Goal: Download file/media

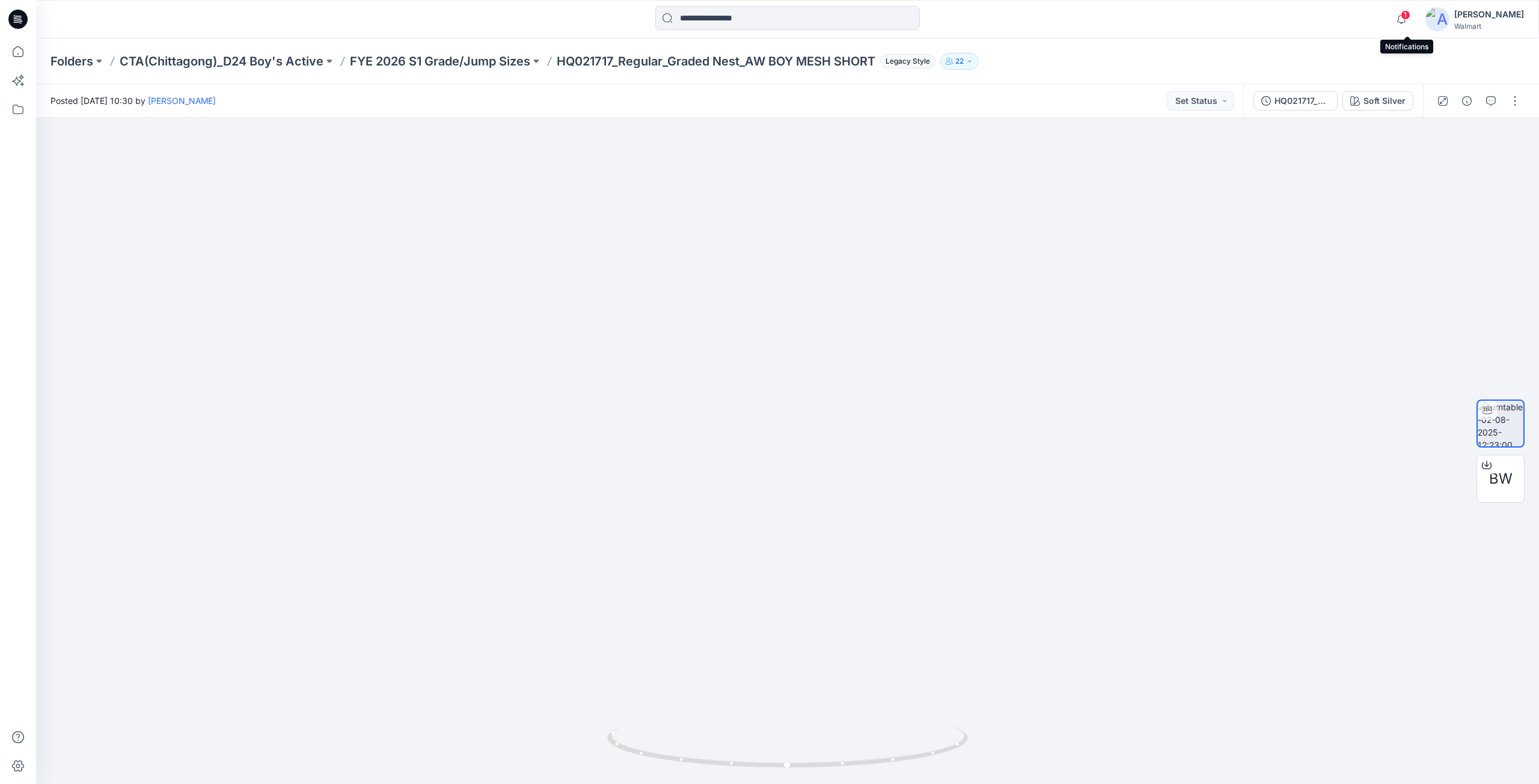
click at [1406, 16] on span "1" at bounding box center [1405, 15] width 10 height 10
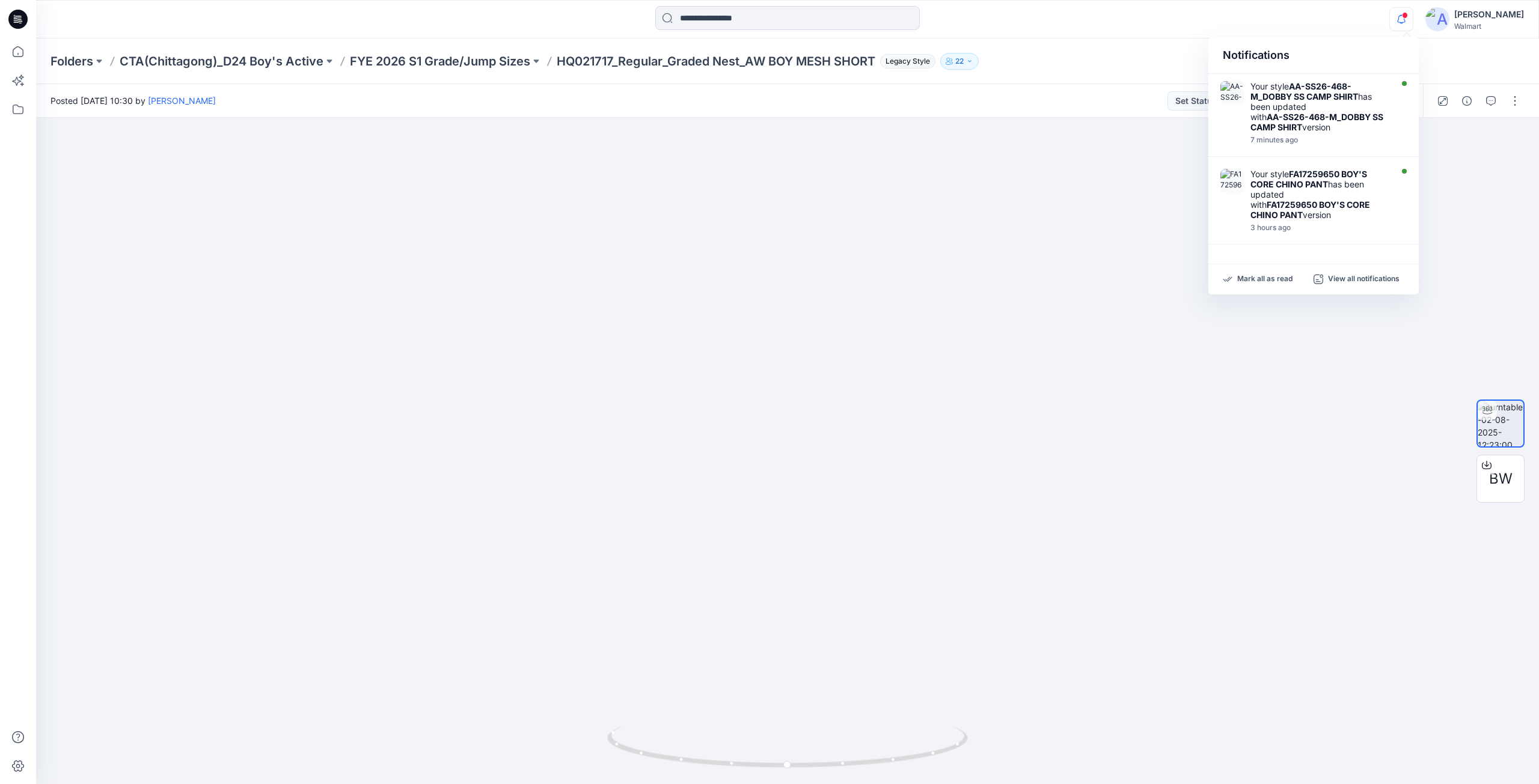
click at [1070, 42] on div "Folders CTA(Chittagong)_D24 Boy's Active FYE 2026 S1 Grade/Jump Sizes HQ021717_…" at bounding box center [787, 61] width 1503 height 46
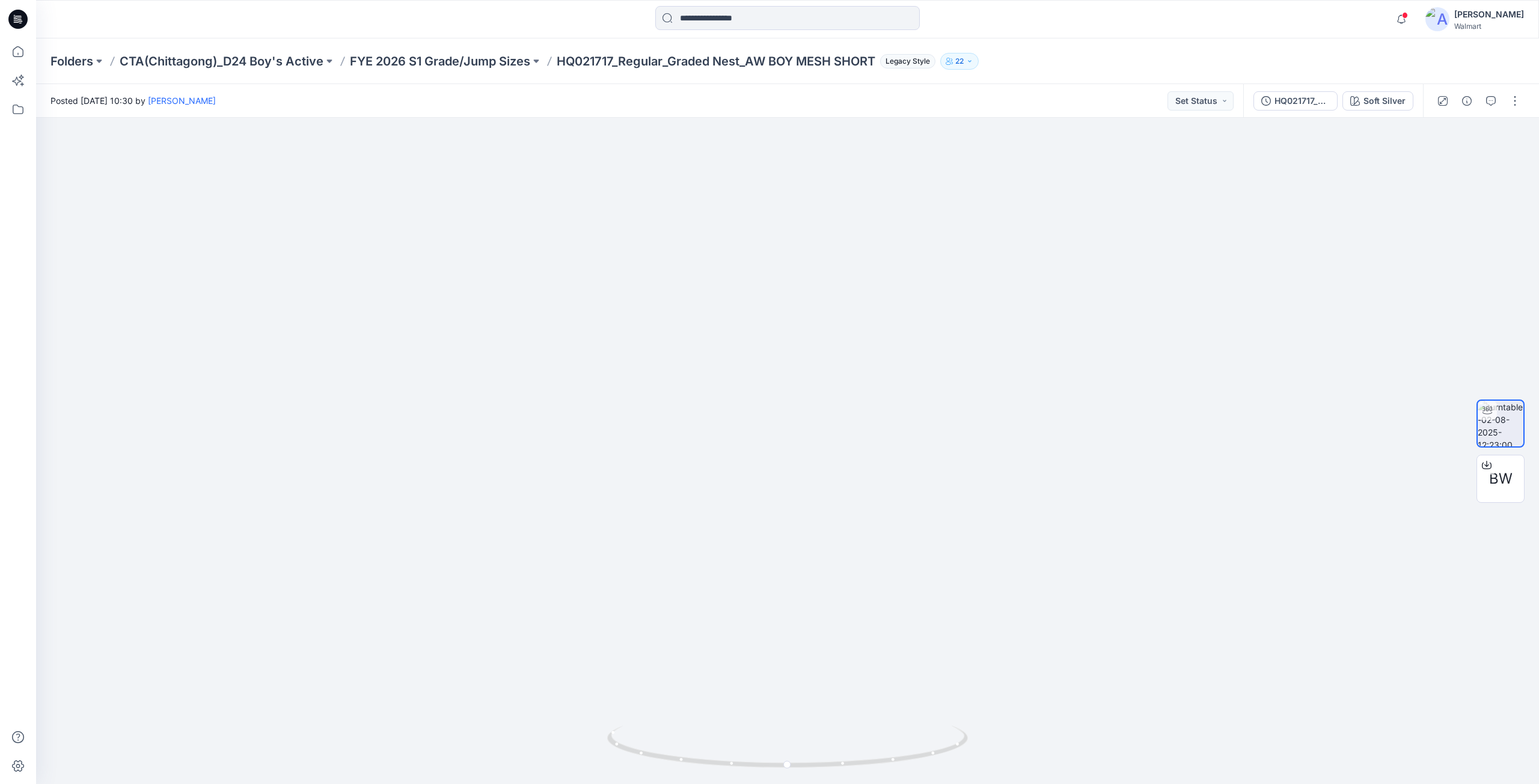
click at [22, 20] on icon at bounding box center [18, 20] width 20 height 20
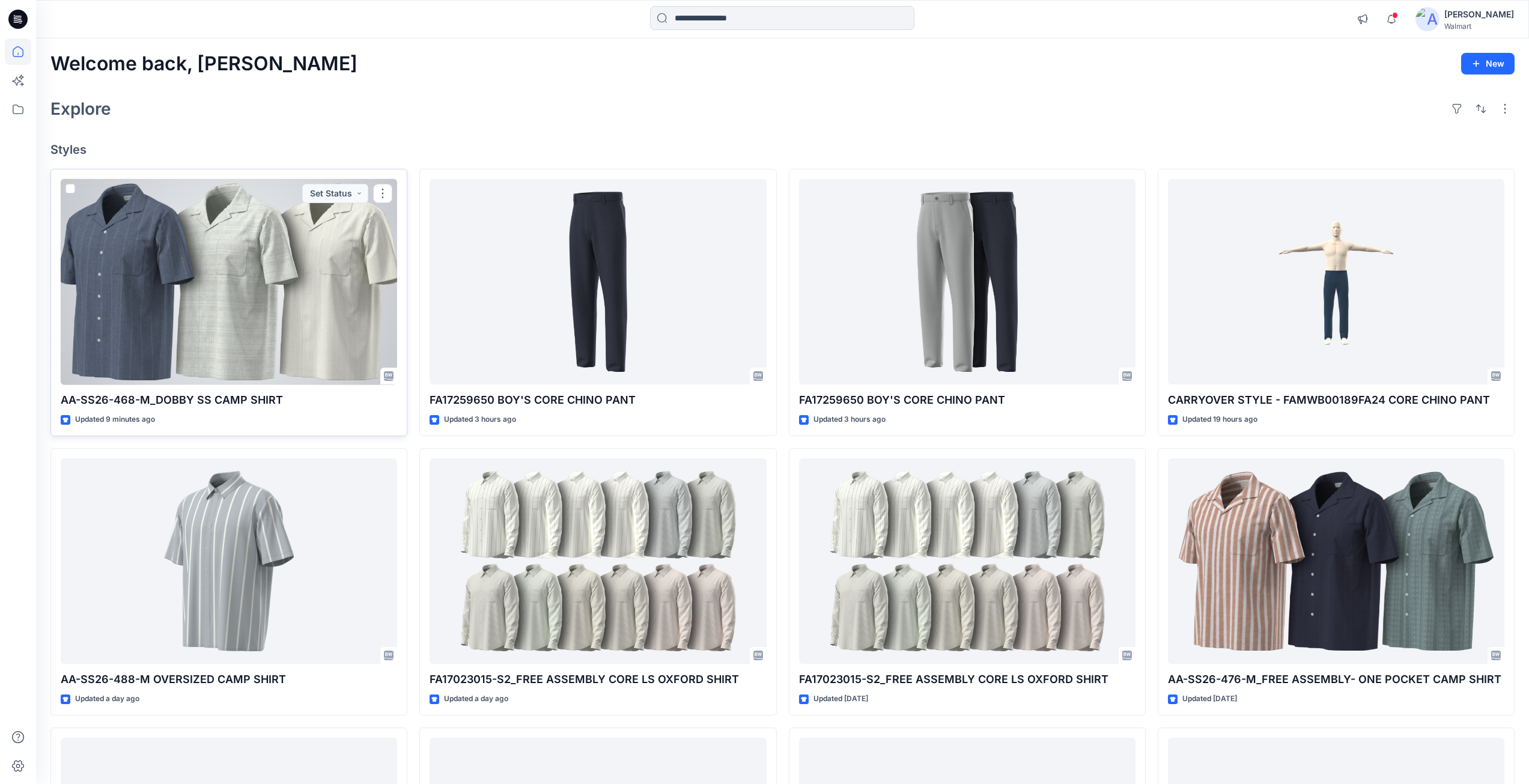
click at [239, 287] on div at bounding box center [228, 282] width 336 height 206
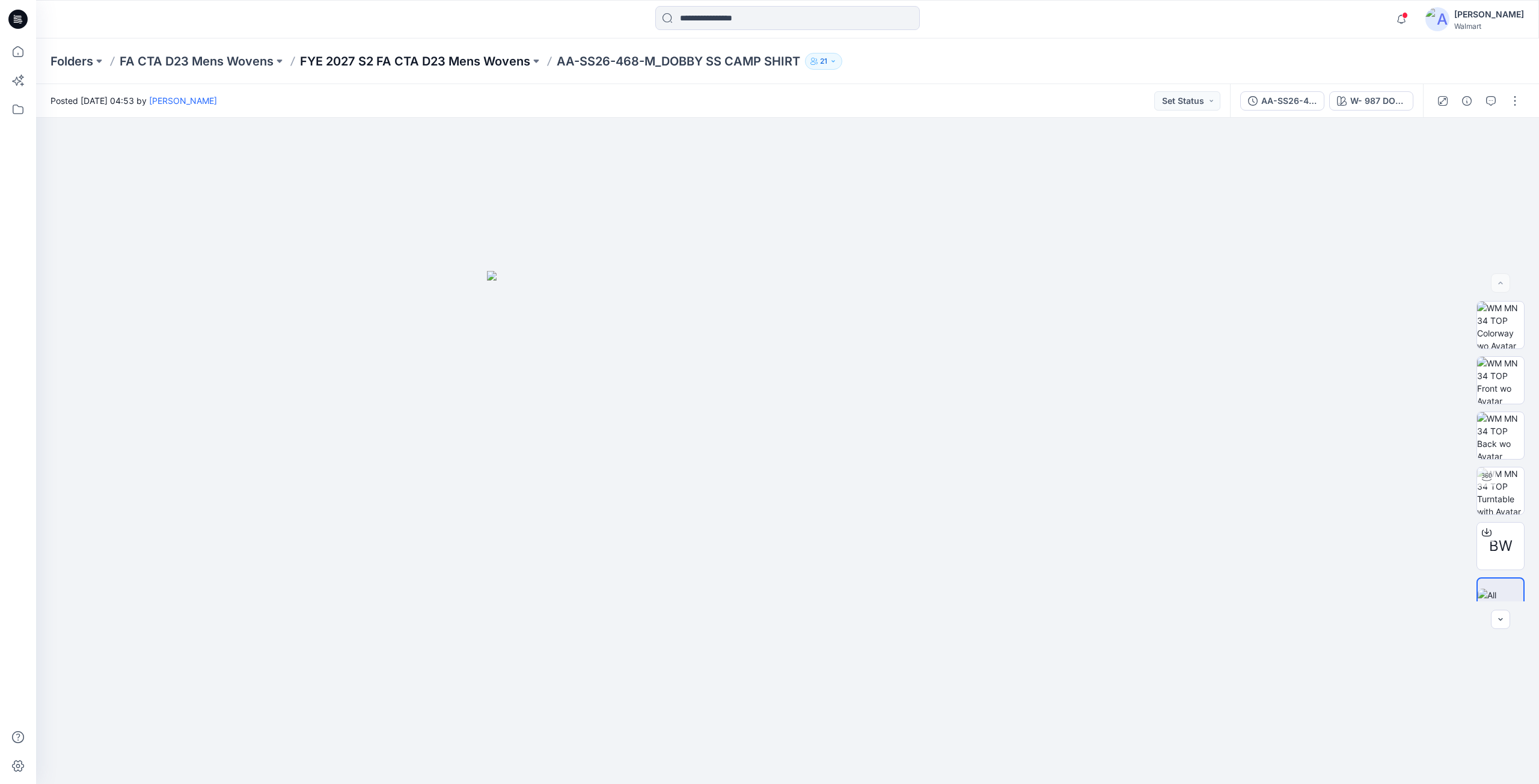
click at [431, 61] on p "FYE 2027 S2 FA CTA D23 Mens Wovens" at bounding box center [415, 61] width 230 height 17
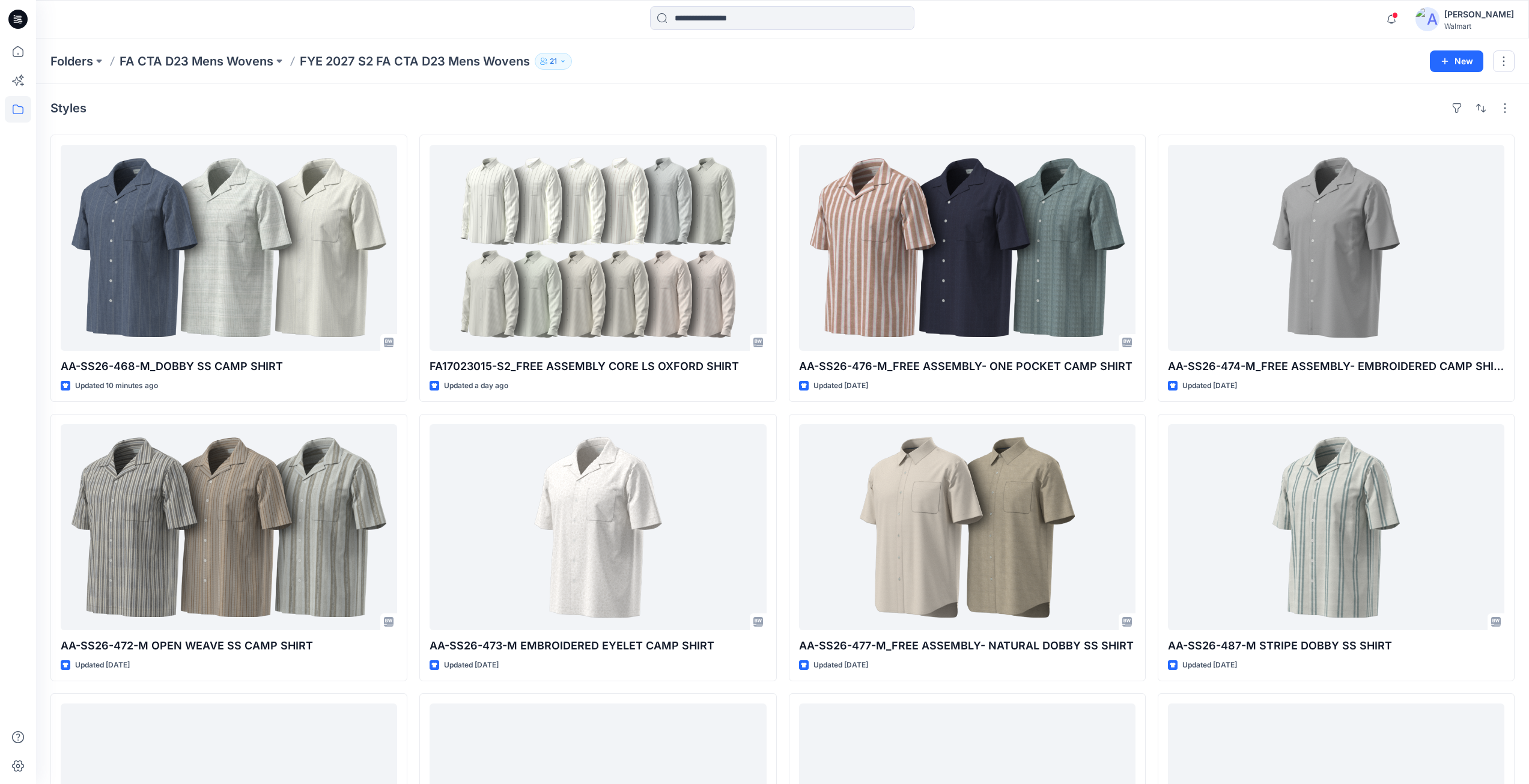
click at [14, 15] on icon at bounding box center [14, 15] width 2 height 1
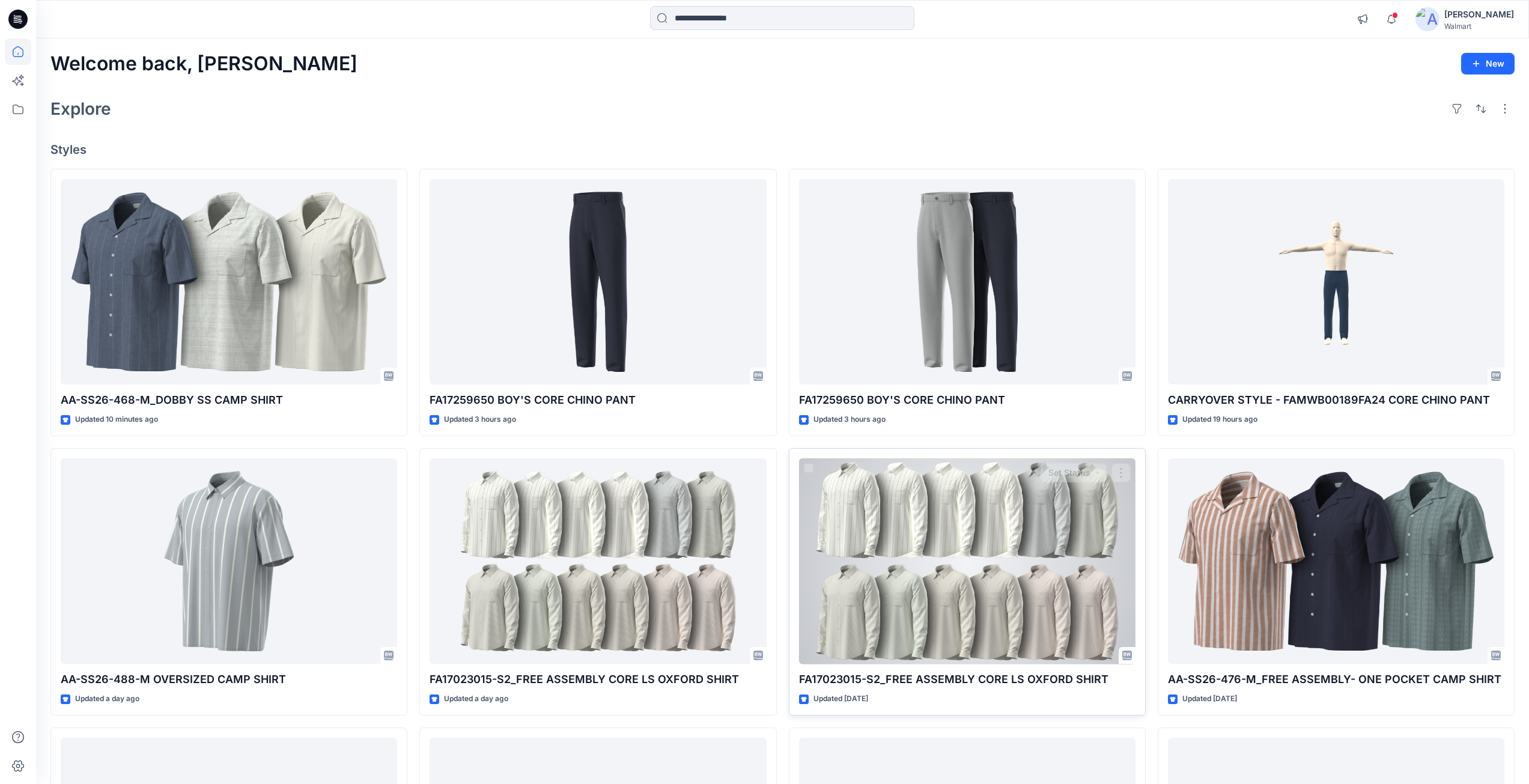
click at [1001, 586] on div at bounding box center [967, 561] width 336 height 206
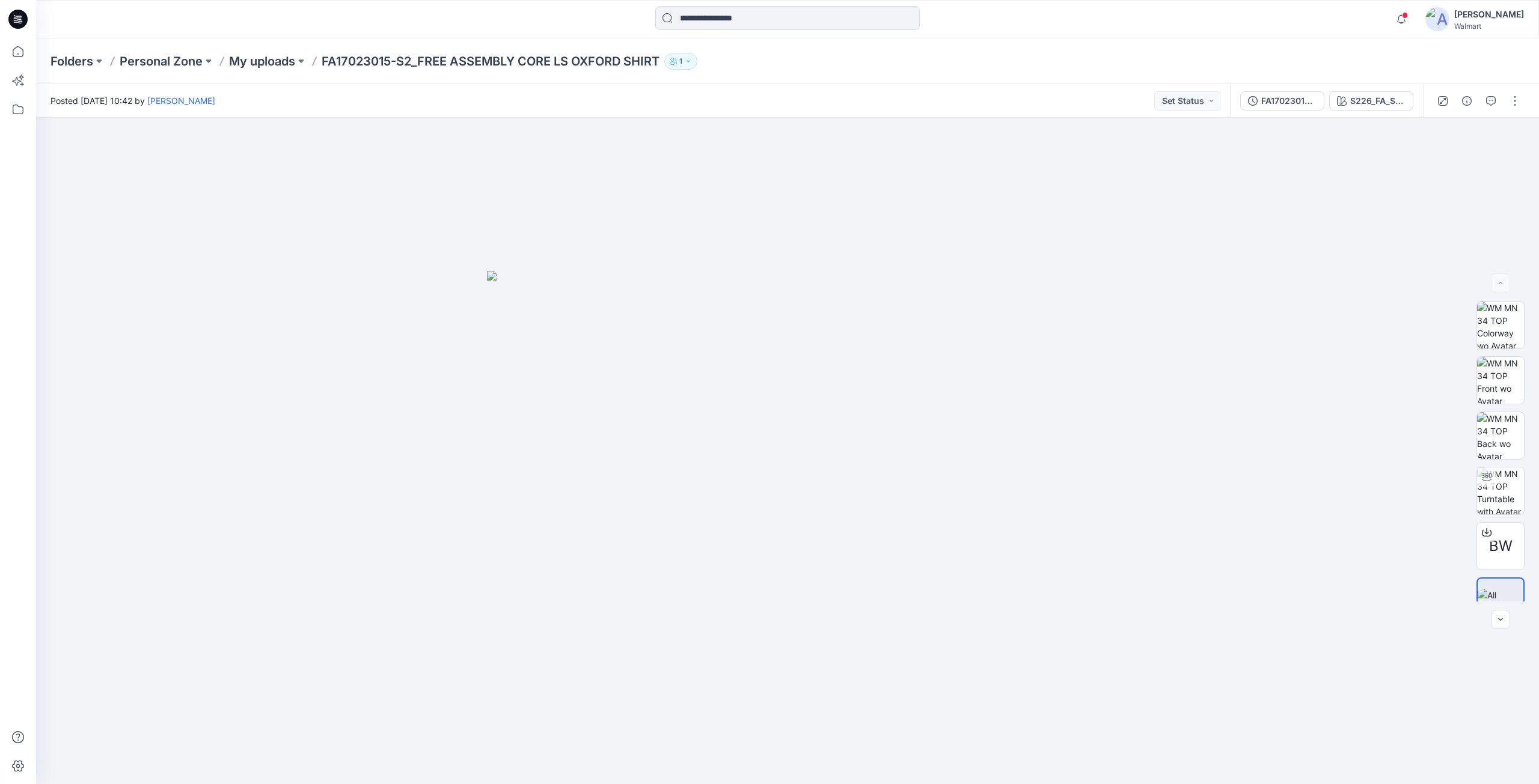
click at [18, 21] on icon at bounding box center [18, 20] width 20 height 20
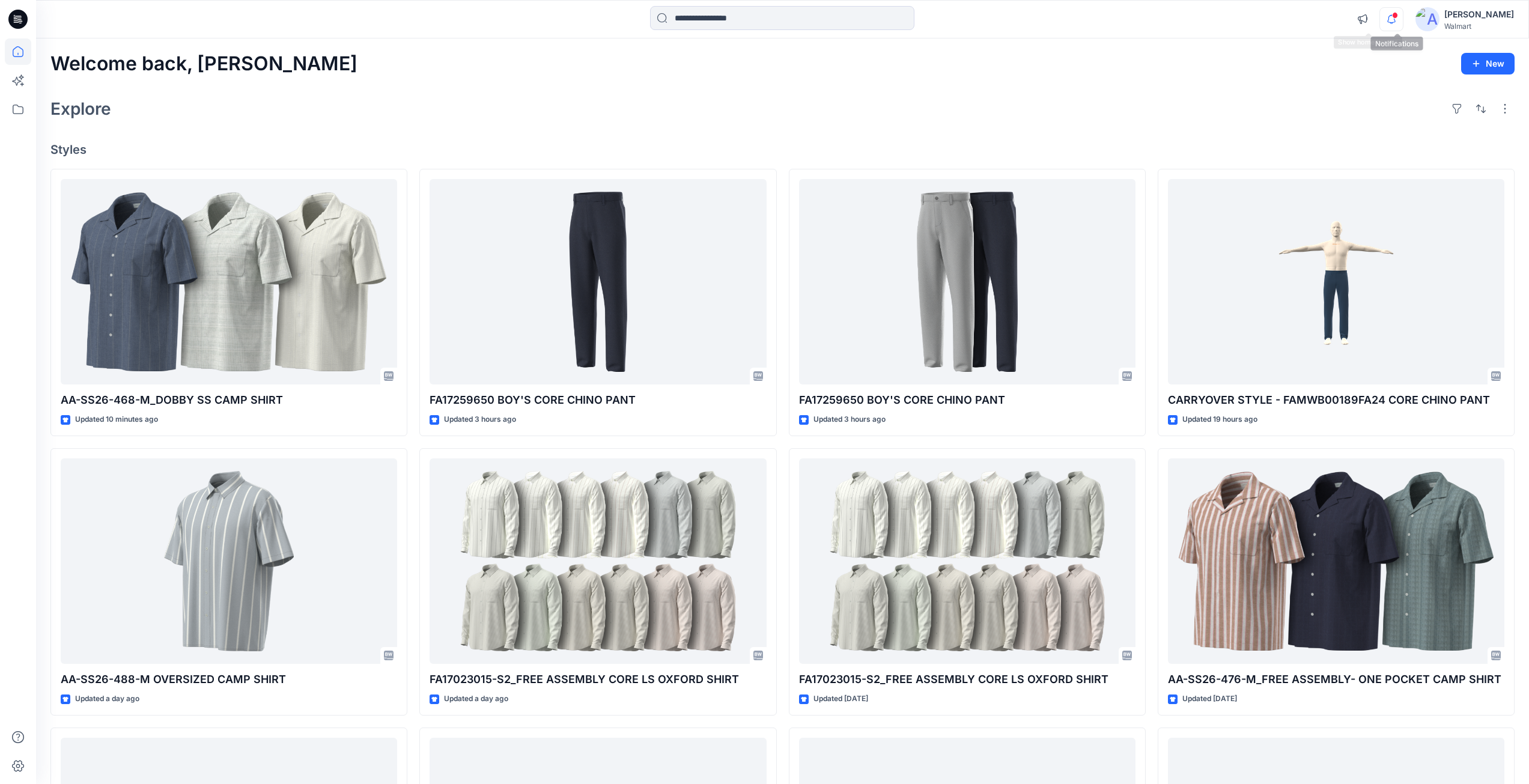
click at [1396, 23] on icon "button" at bounding box center [1391, 19] width 23 height 24
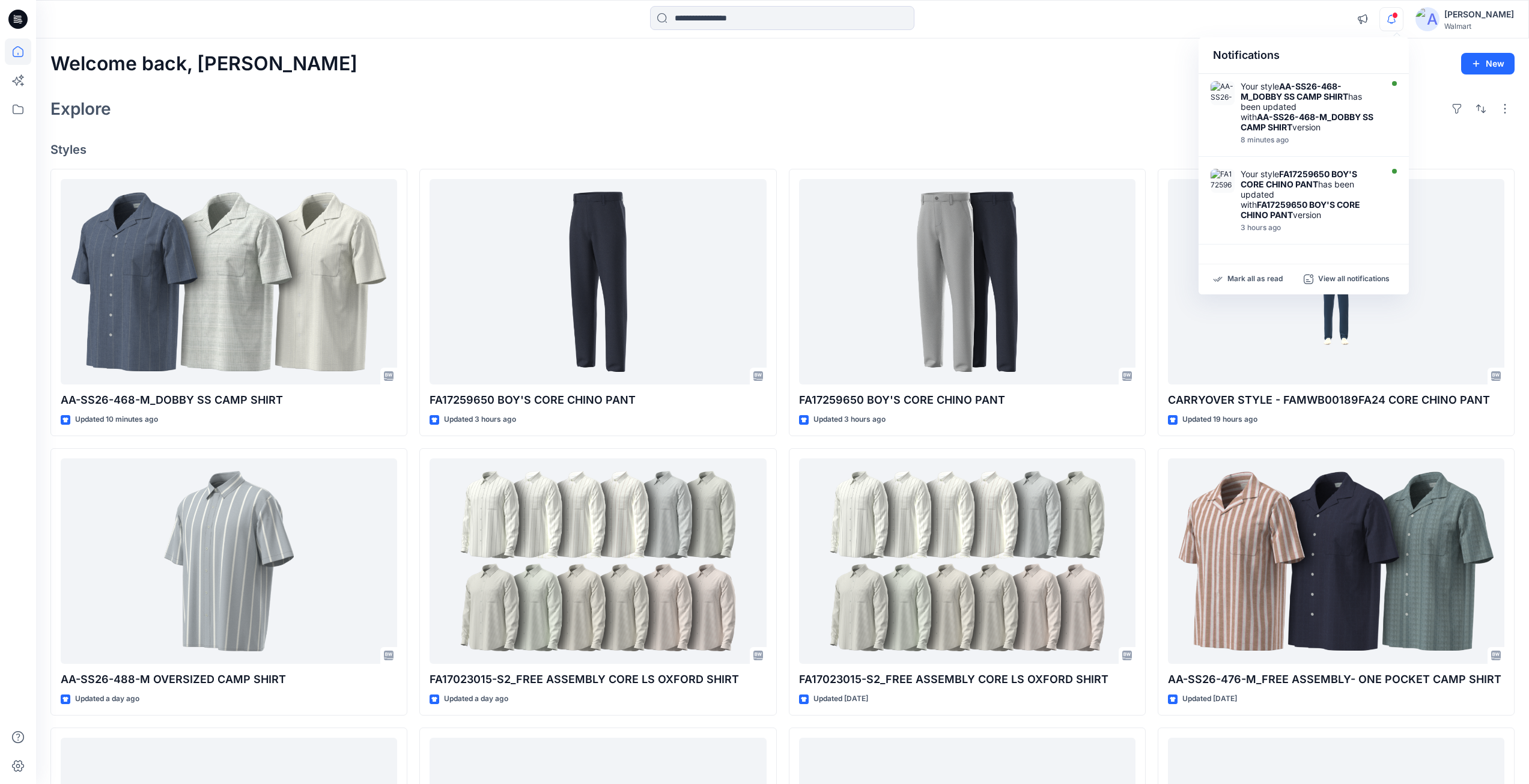
drag, startPoint x: 1118, startPoint y: 27, endPoint x: 1150, endPoint y: 23, distance: 32.2
click at [1122, 26] on div at bounding box center [782, 19] width 746 height 27
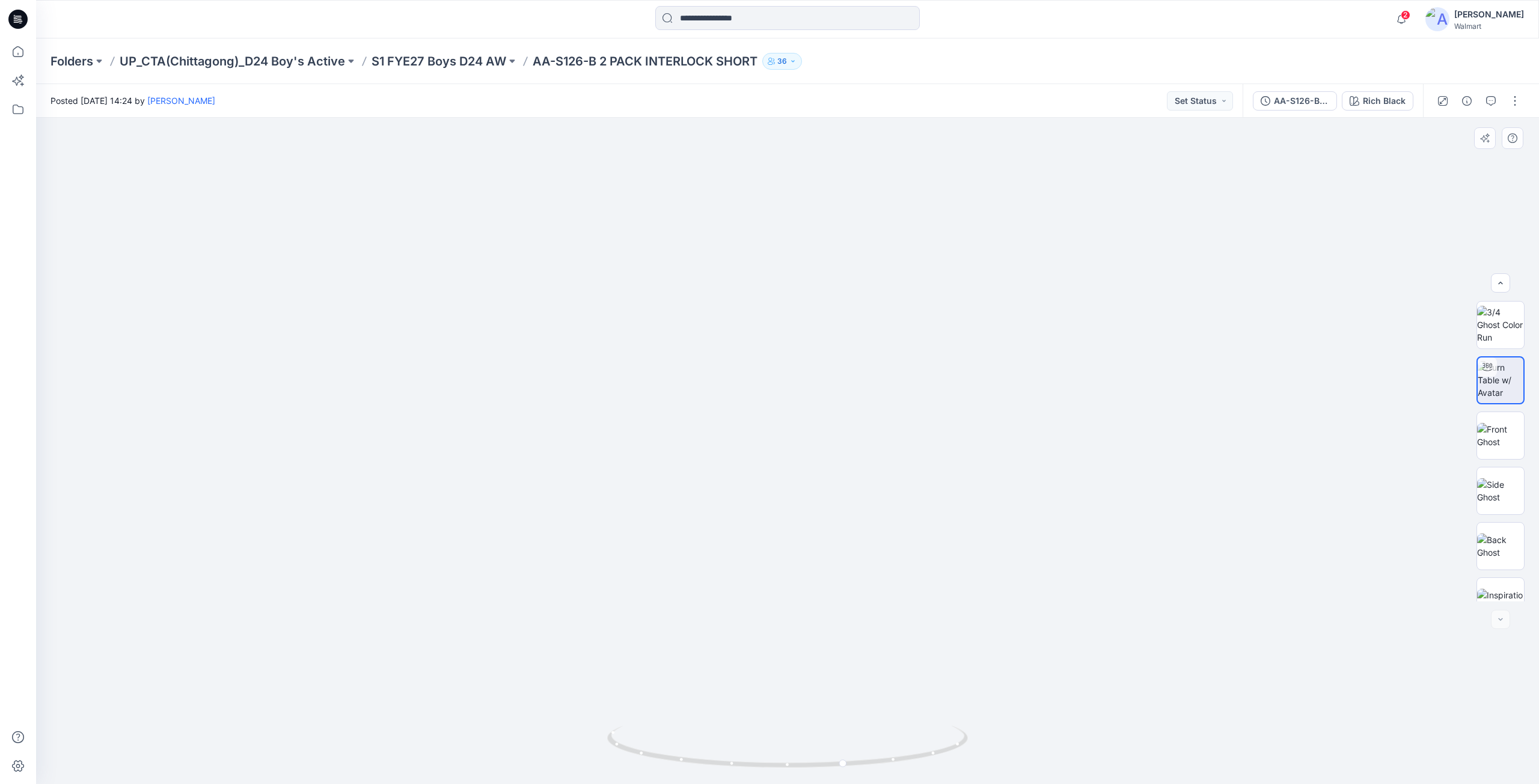
scroll to position [135, 0]
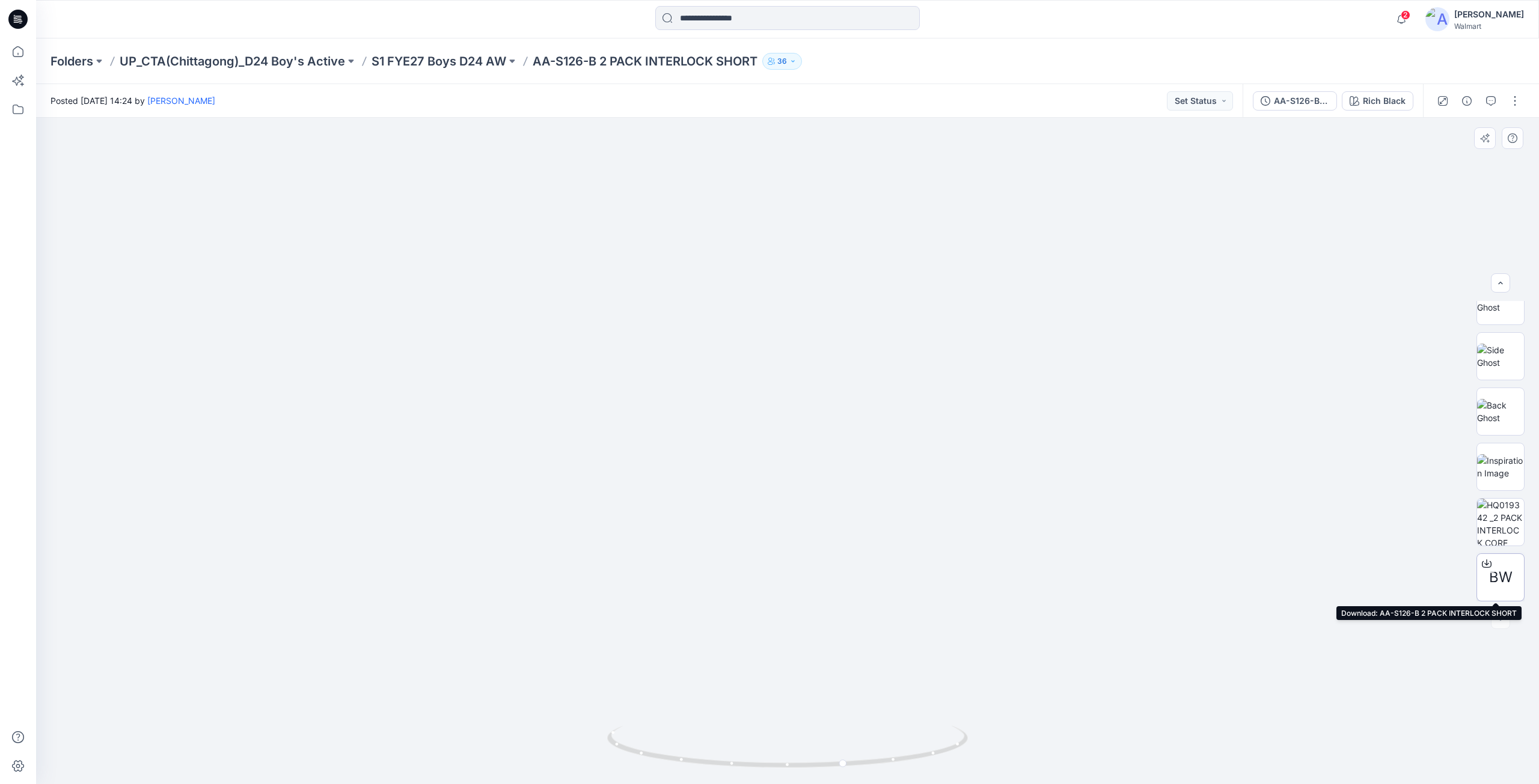
click at [1484, 563] on icon at bounding box center [1486, 561] width 5 height 6
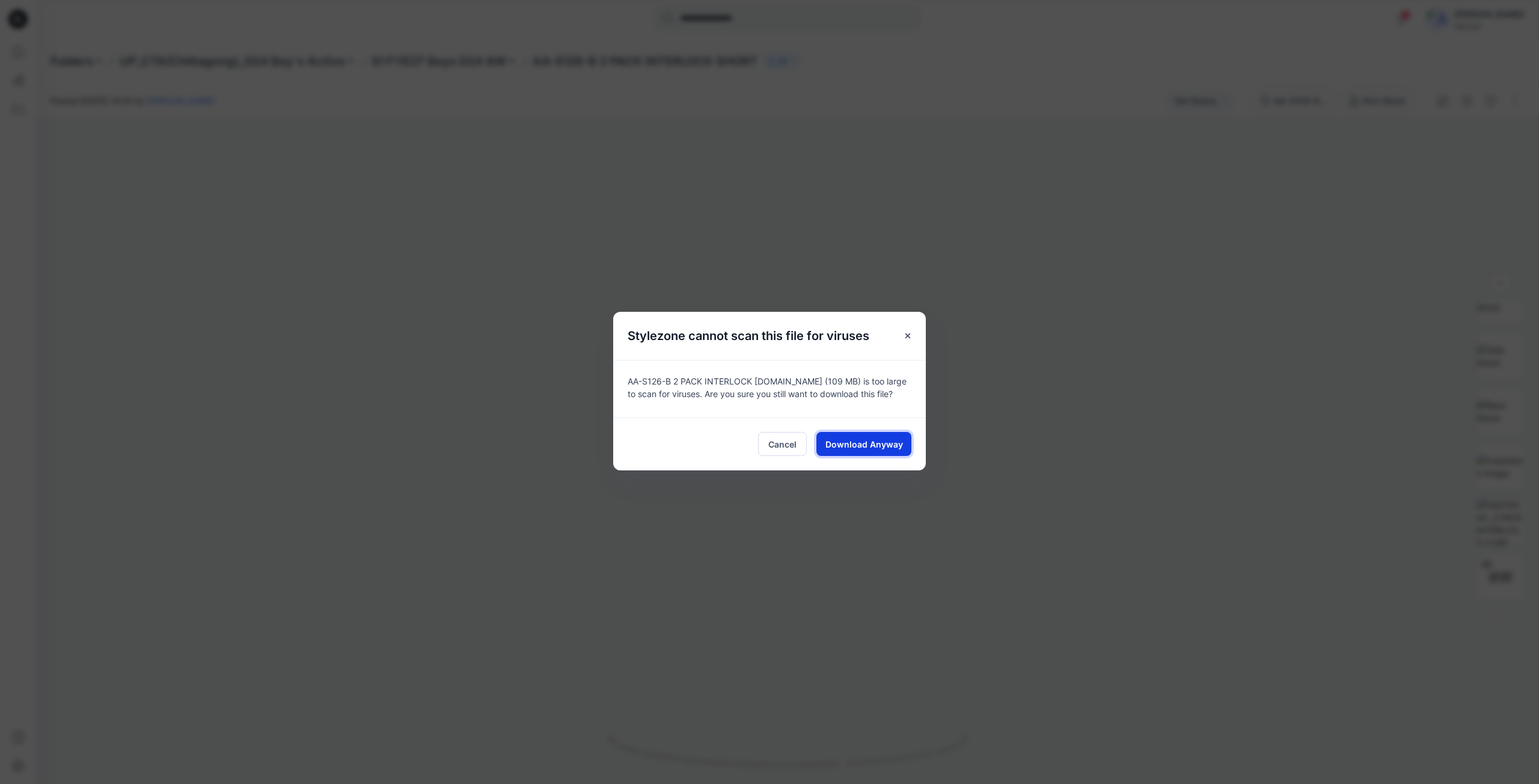
click at [864, 441] on span "Download Anyway" at bounding box center [864, 444] width 77 height 12
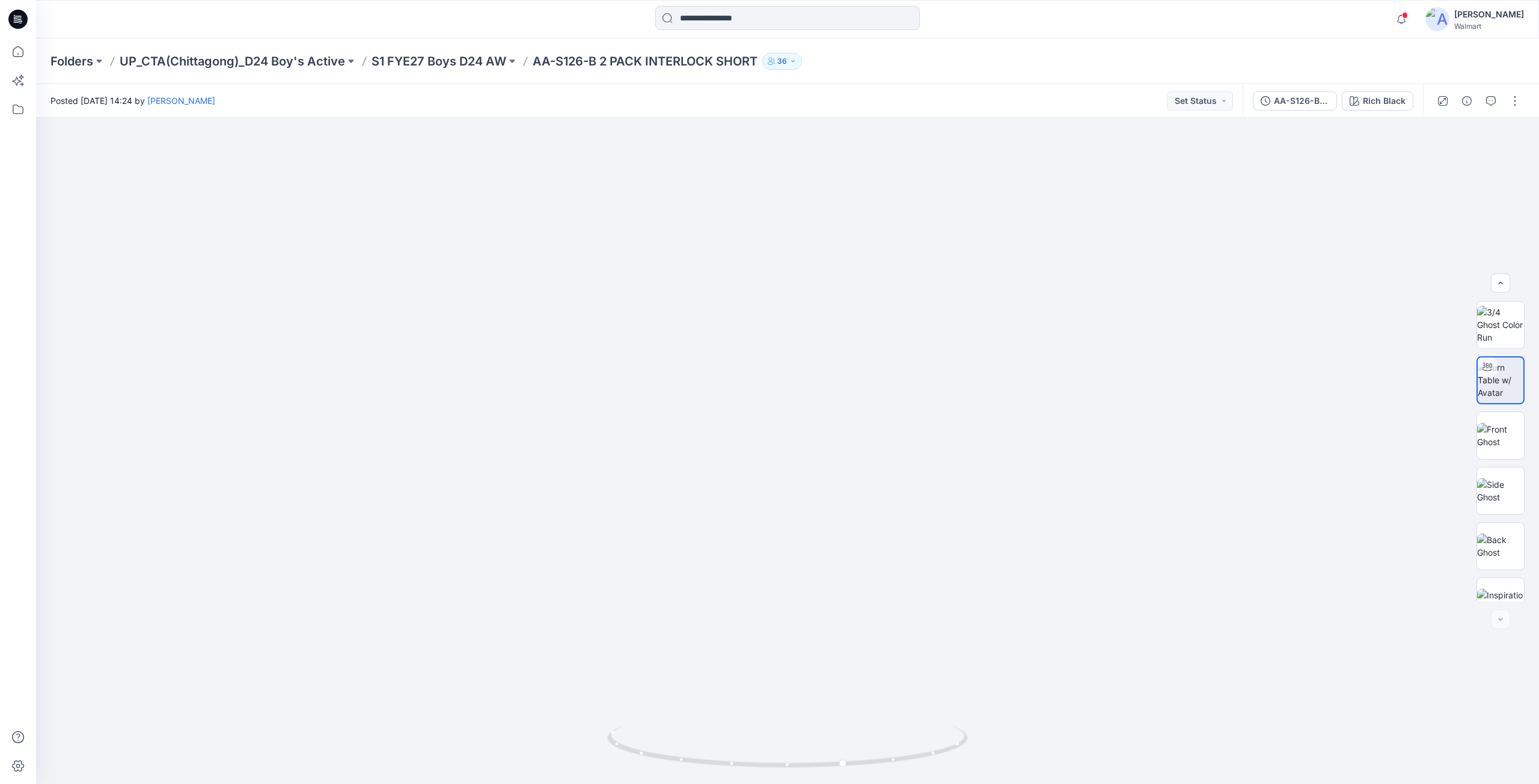
scroll to position [135, 0]
